Goal: Browse casually: Explore the website without a specific task or goal

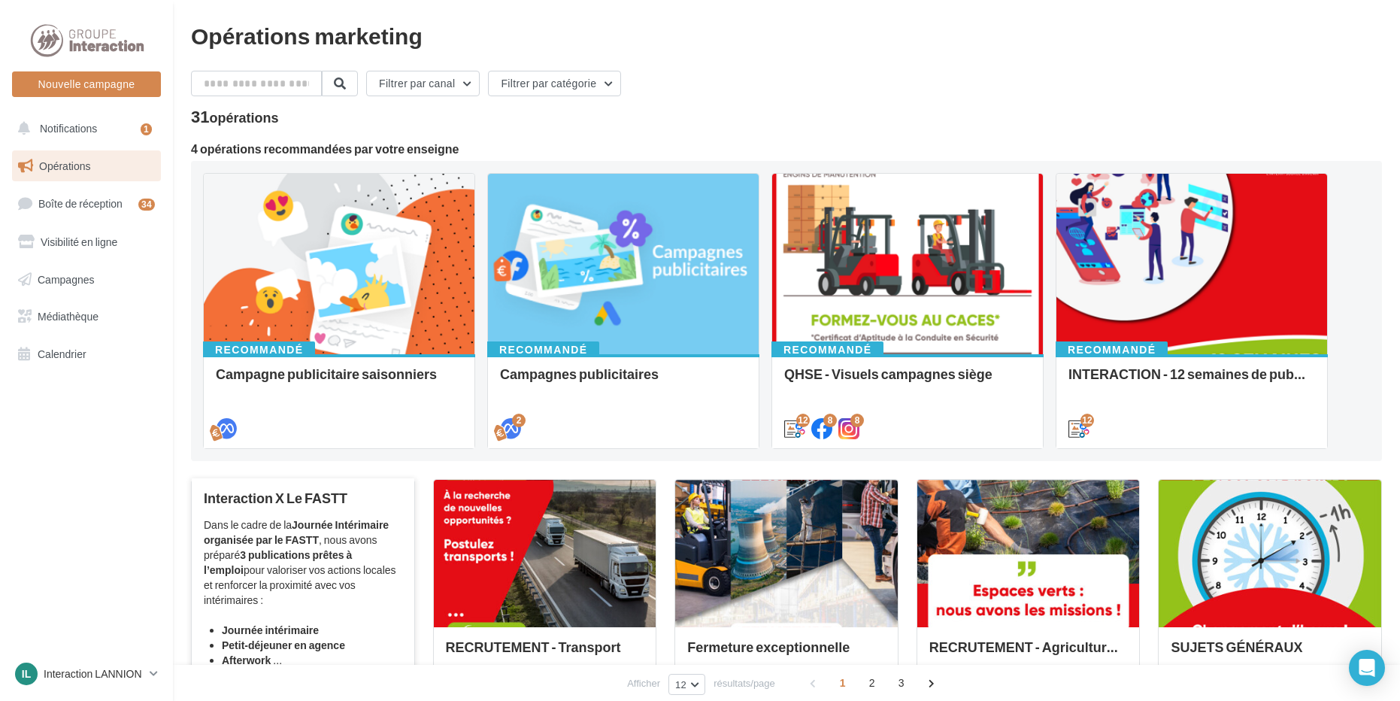
click at [362, 515] on div "Interaction X Le FASTT Dans le cadre de la Journée Intérimaire organisée par le…" at bounding box center [303, 599] width 199 height 218
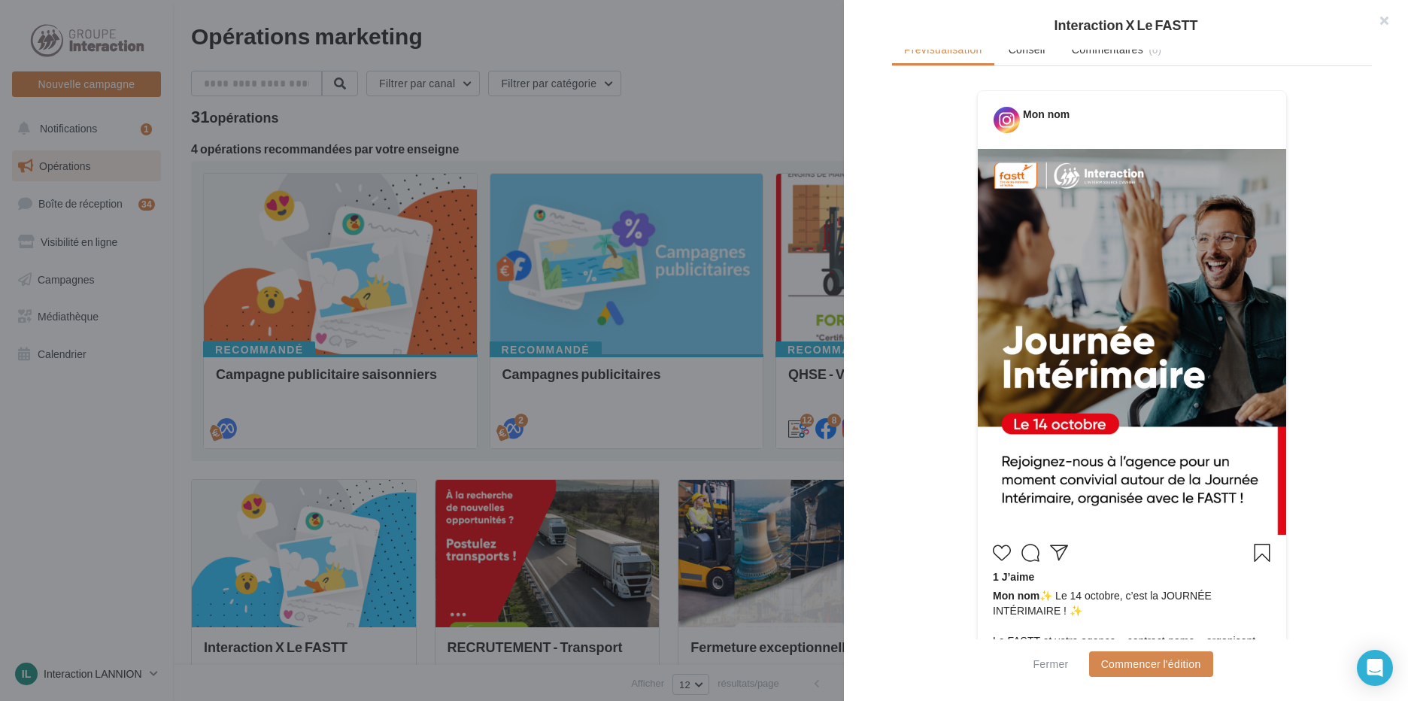
scroll to position [123, 0]
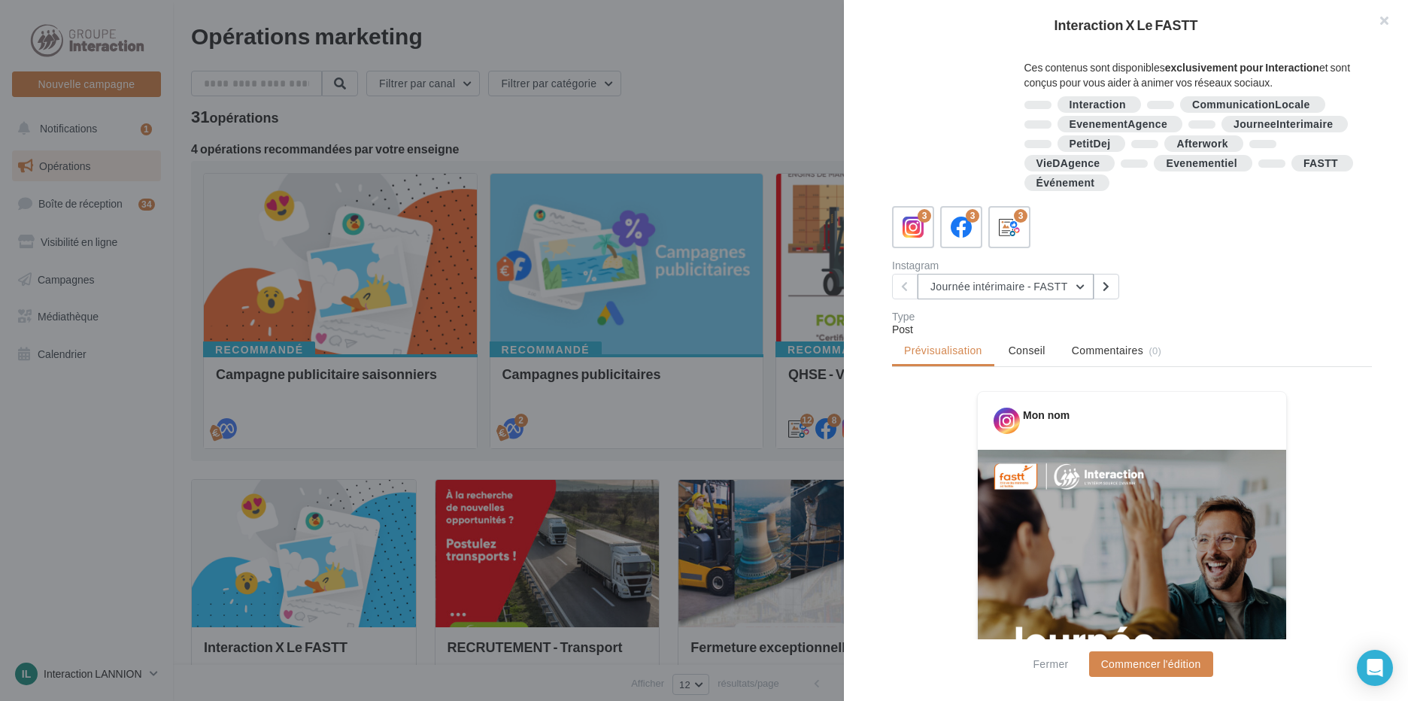
click at [1073, 297] on button "Journée intérimaire - FASTT" at bounding box center [1005, 287] width 176 height 26
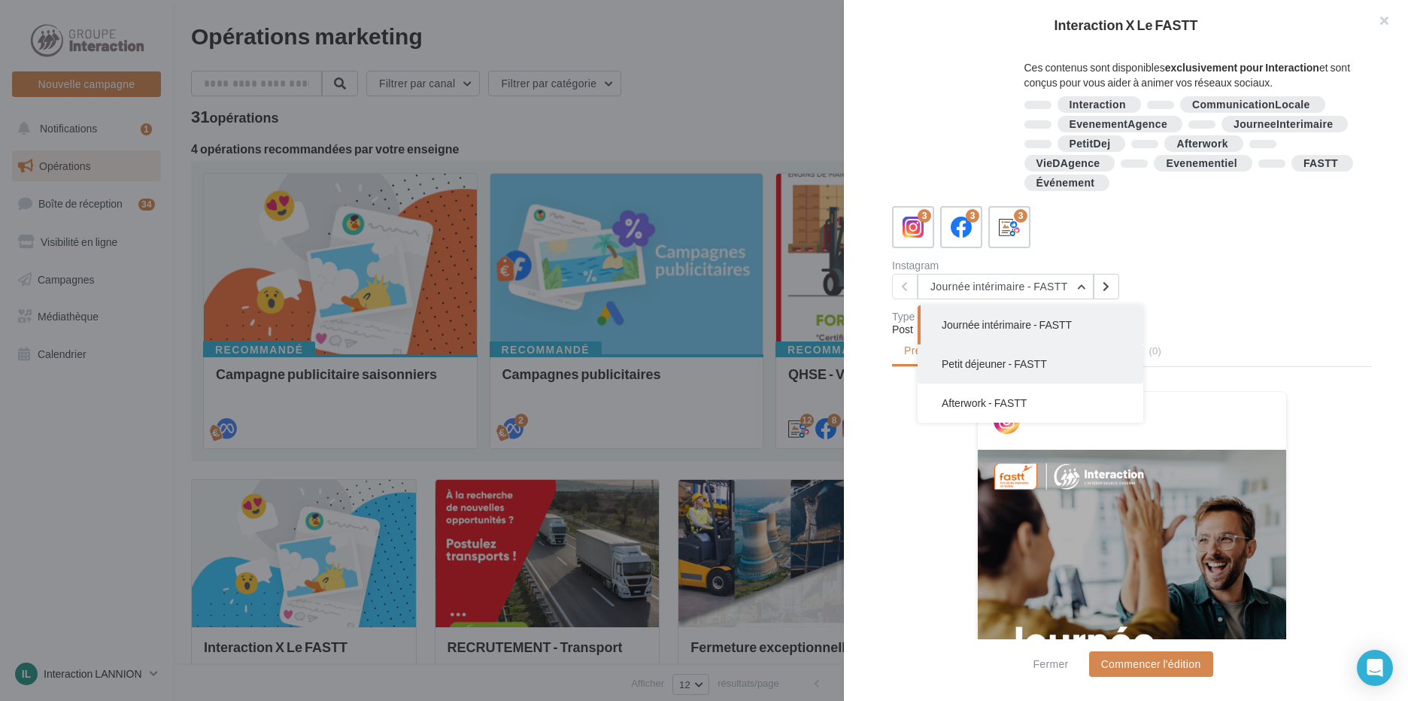
click at [1063, 363] on button "Petit déjeuner - FASTT" at bounding box center [1030, 363] width 226 height 39
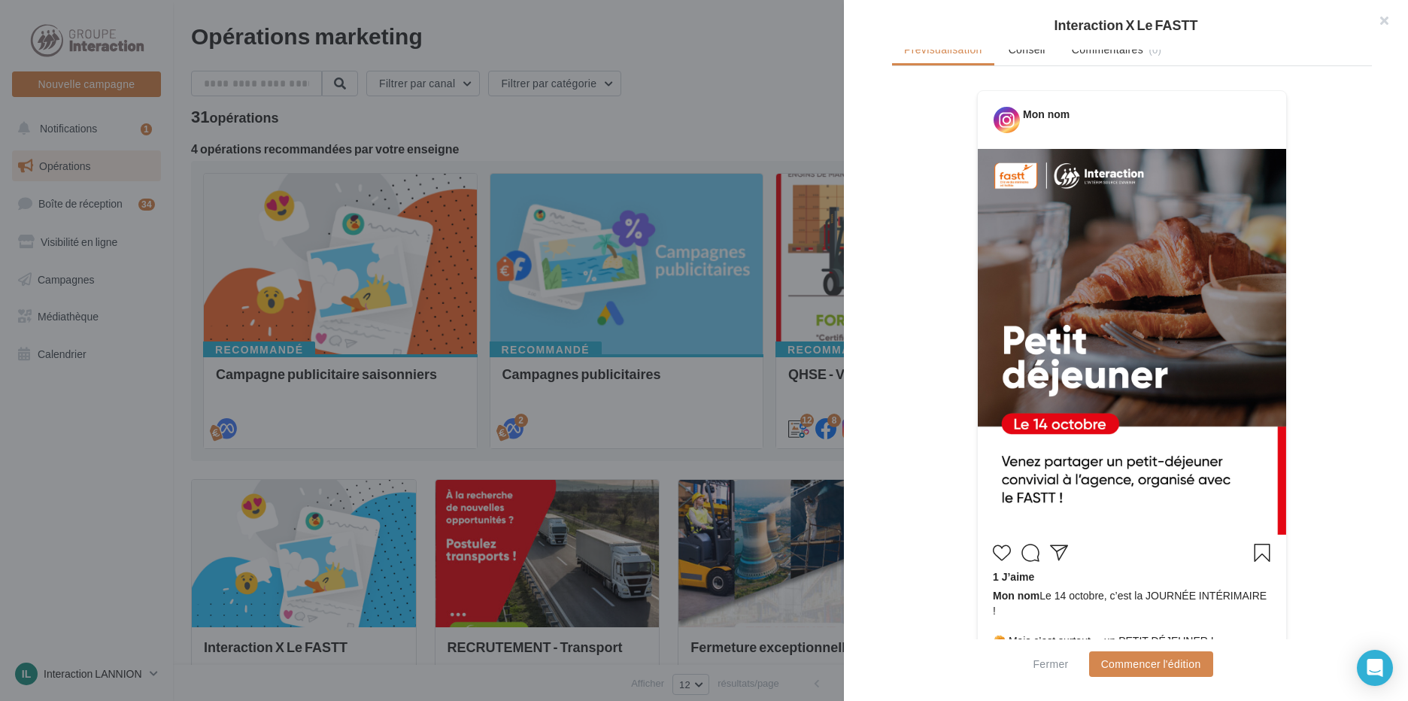
scroll to position [274, 0]
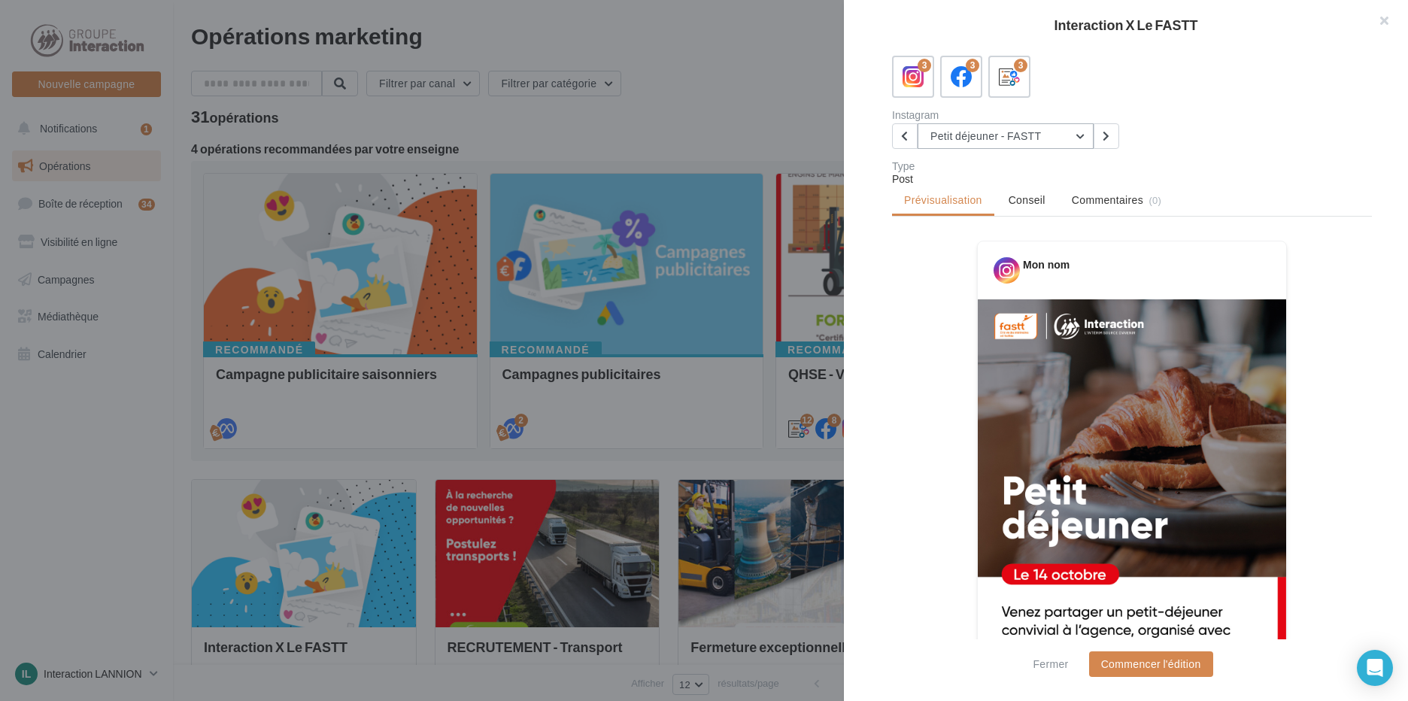
click at [1060, 141] on button "Petit déjeuner - FASTT" at bounding box center [1005, 136] width 176 height 26
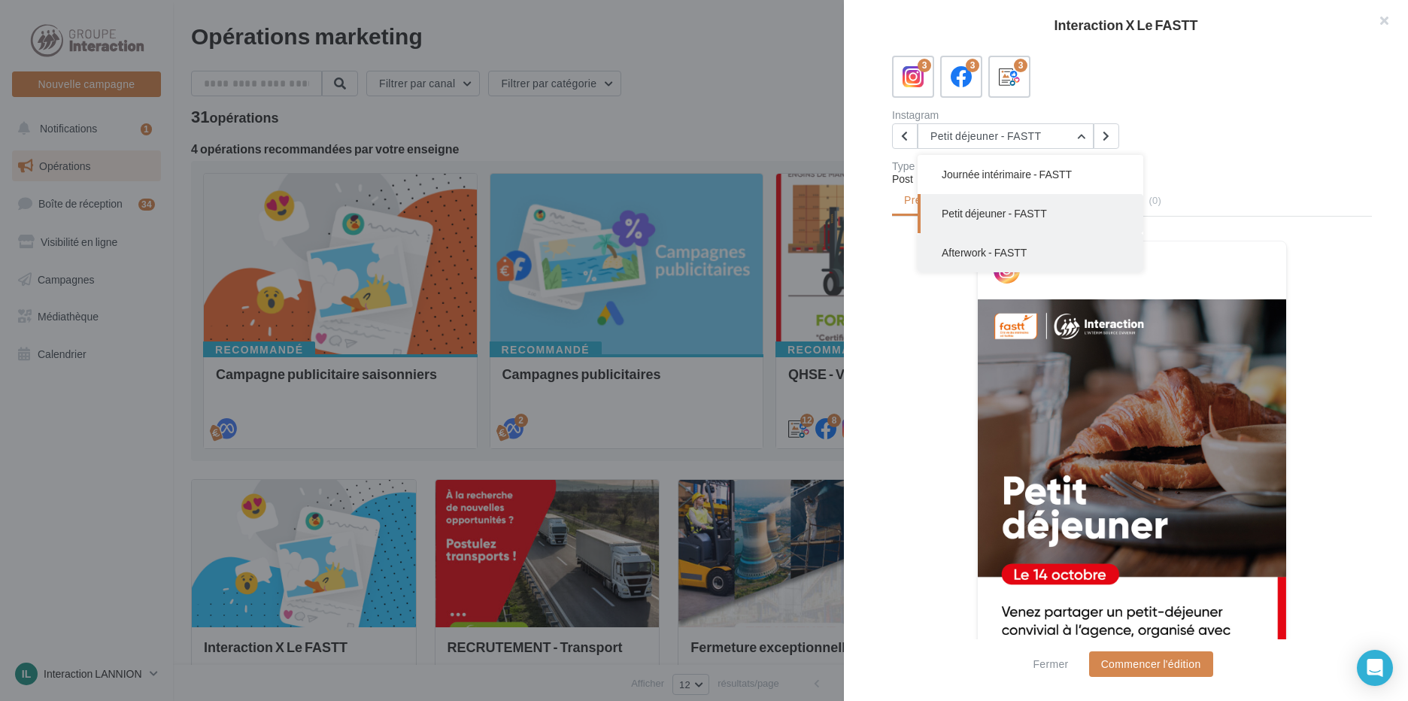
click at [1035, 247] on button "Afterwork - FASTT" at bounding box center [1030, 252] width 226 height 39
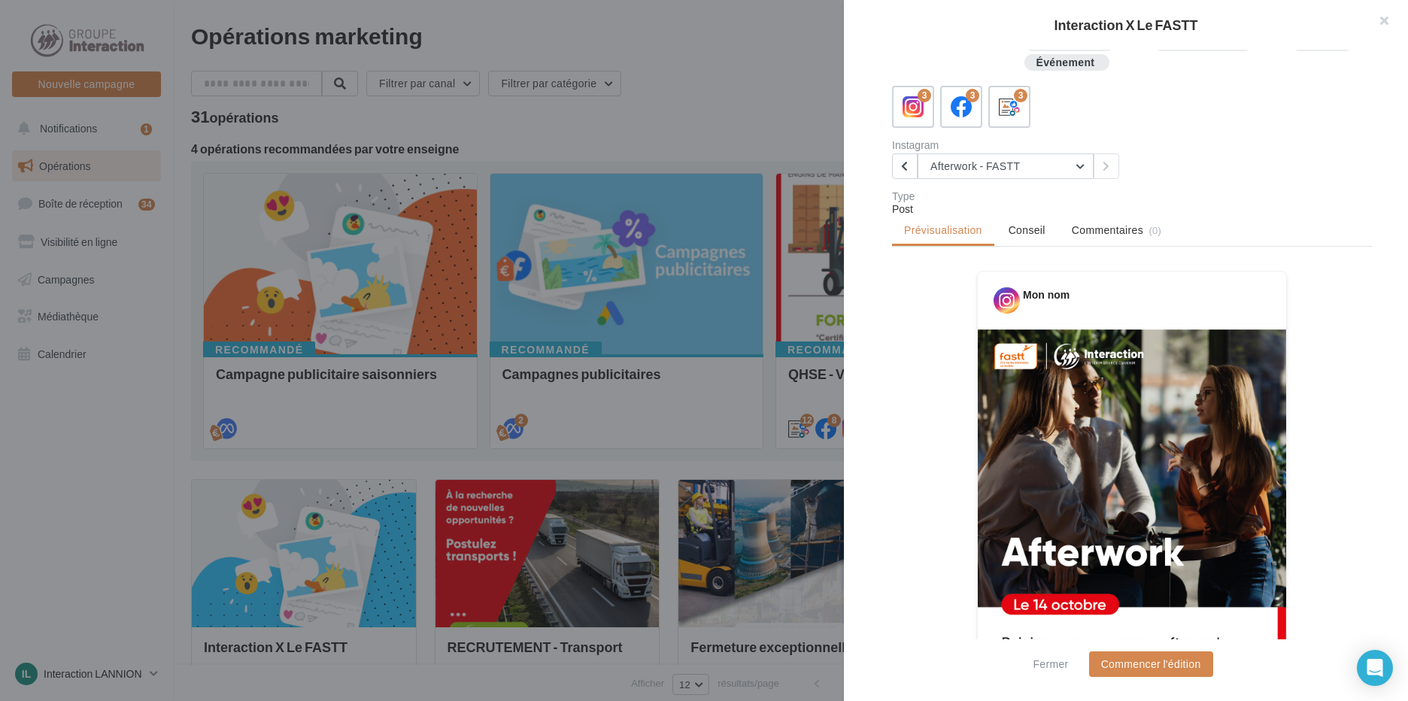
scroll to position [93, 0]
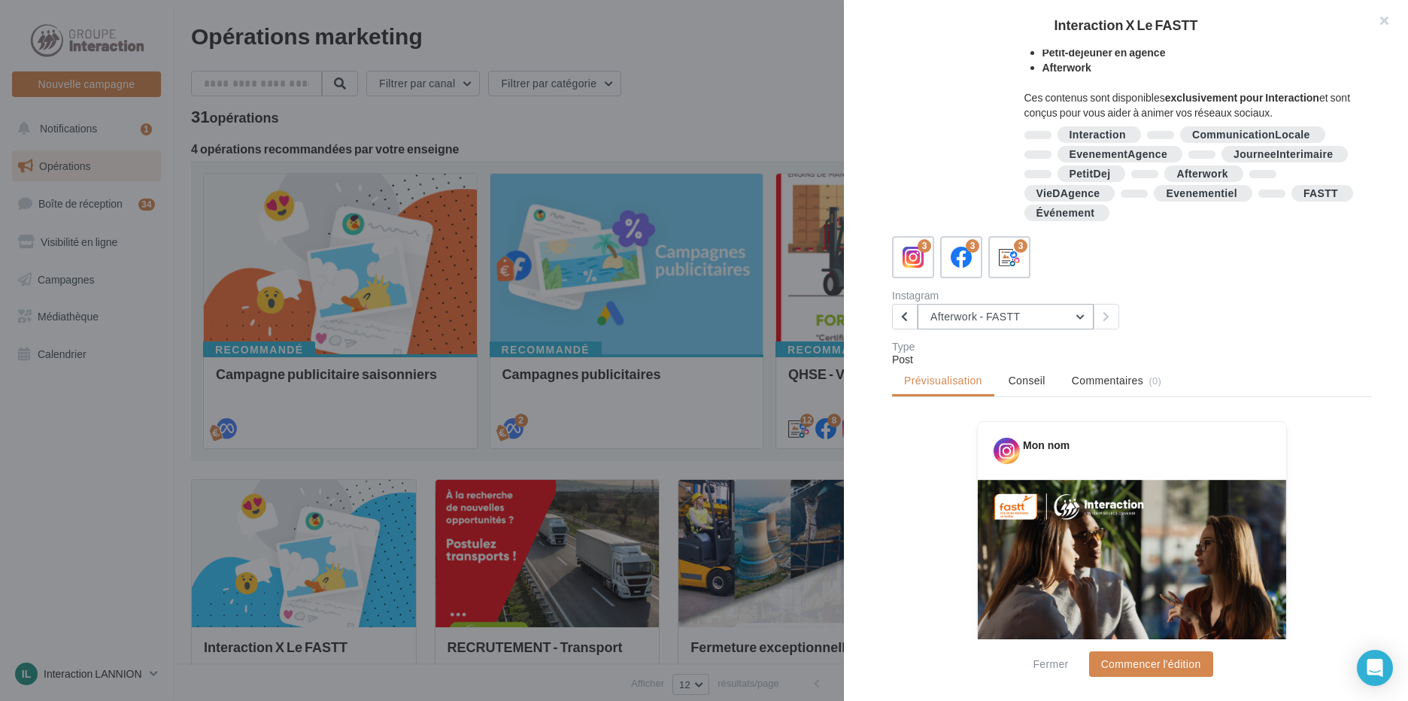
click at [1087, 320] on button "Afterwork - FASTT" at bounding box center [1005, 317] width 176 height 26
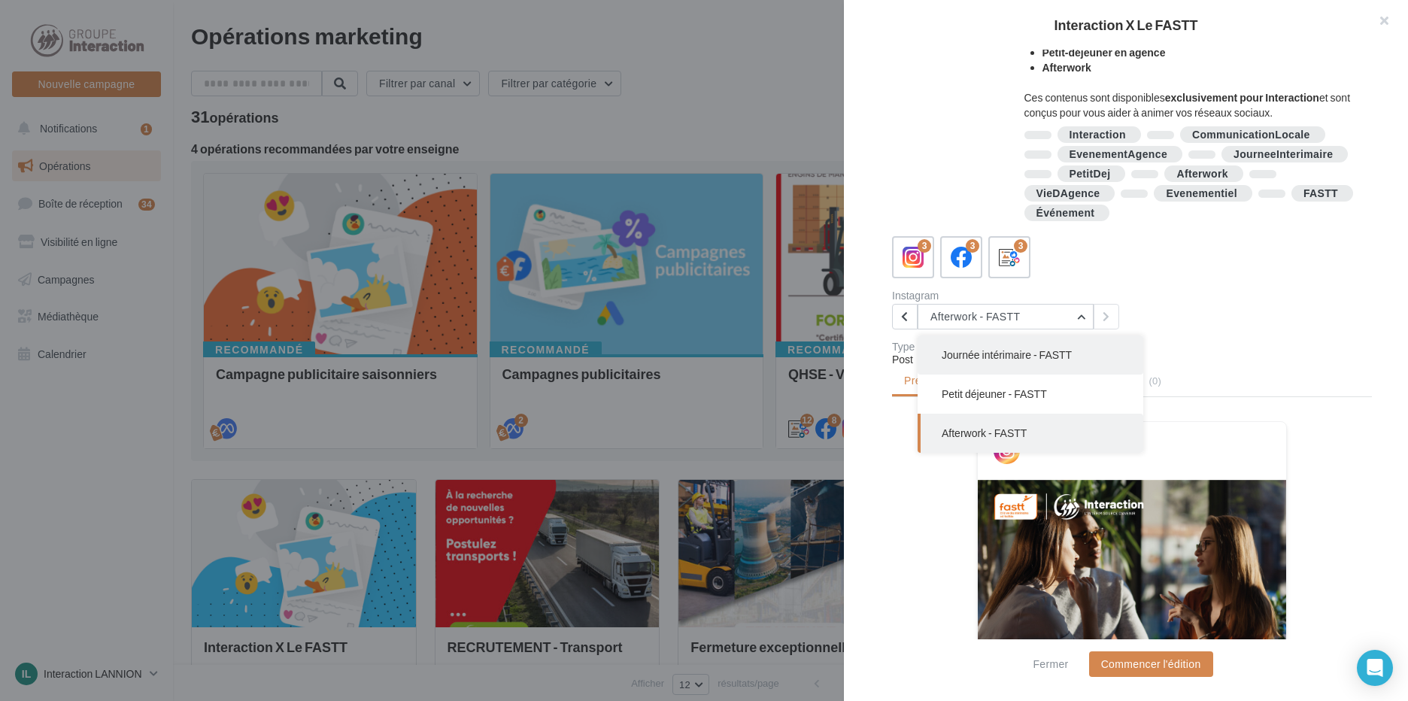
click at [1070, 364] on button "Journée intérimaire - FASTT" at bounding box center [1030, 354] width 226 height 39
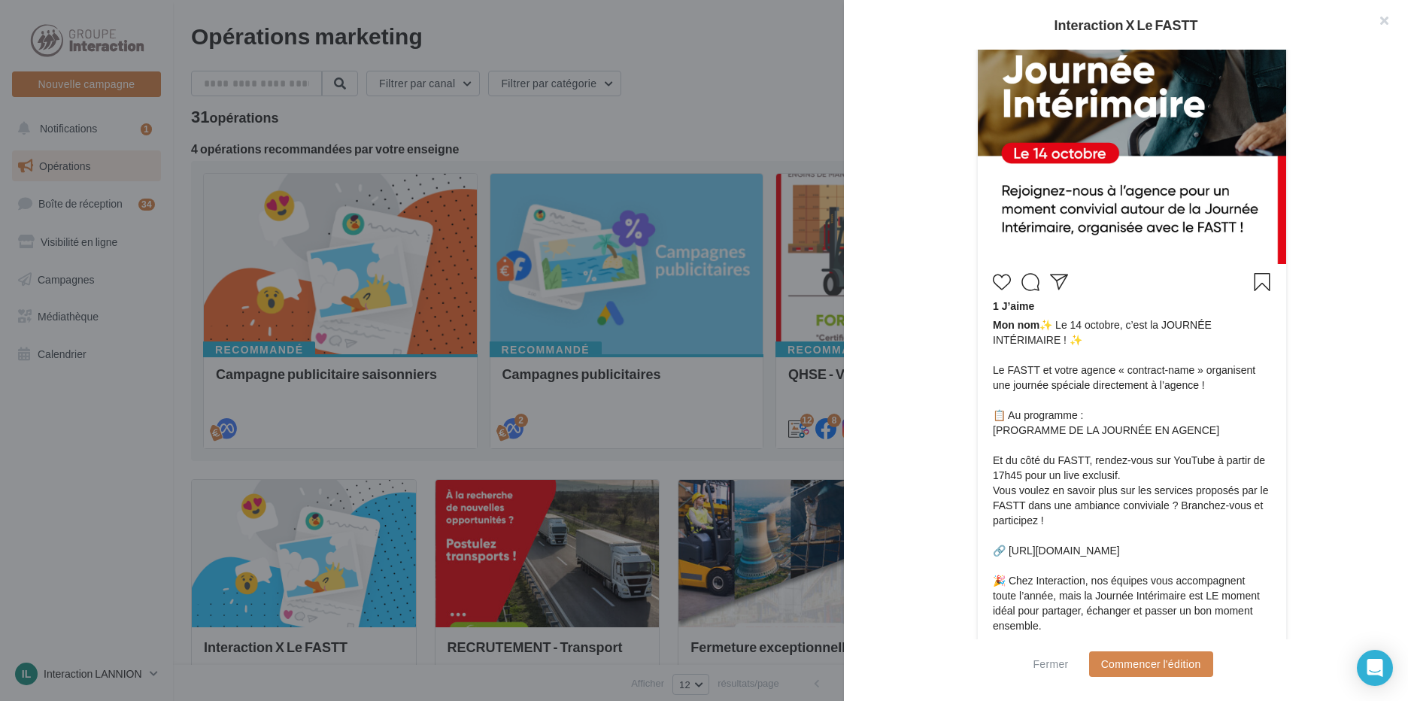
scroll to position [469, 0]
